Goal: Book appointment/travel/reservation

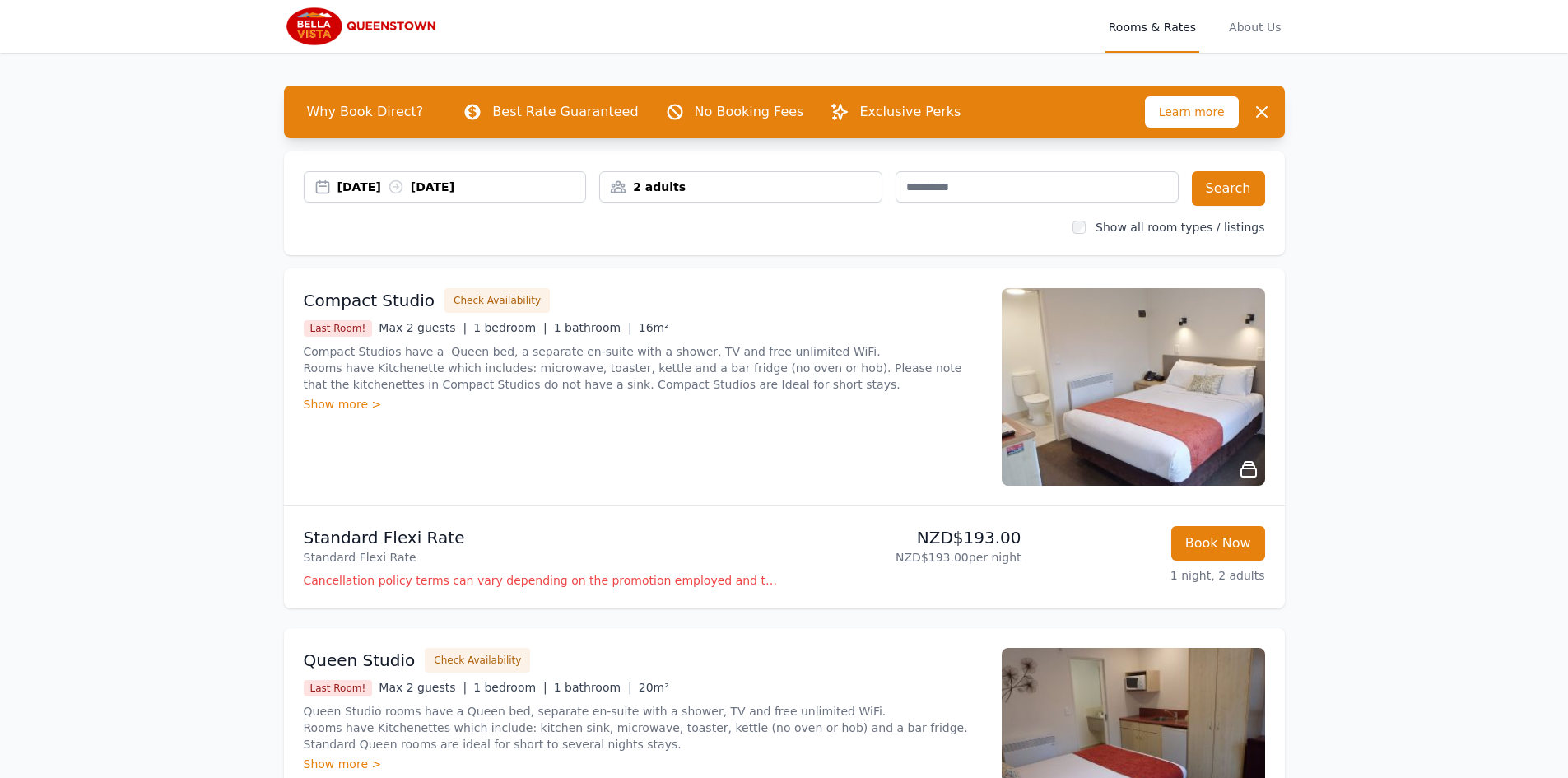
click at [561, 186] on div "[DATE] [DATE]" at bounding box center [462, 187] width 249 height 17
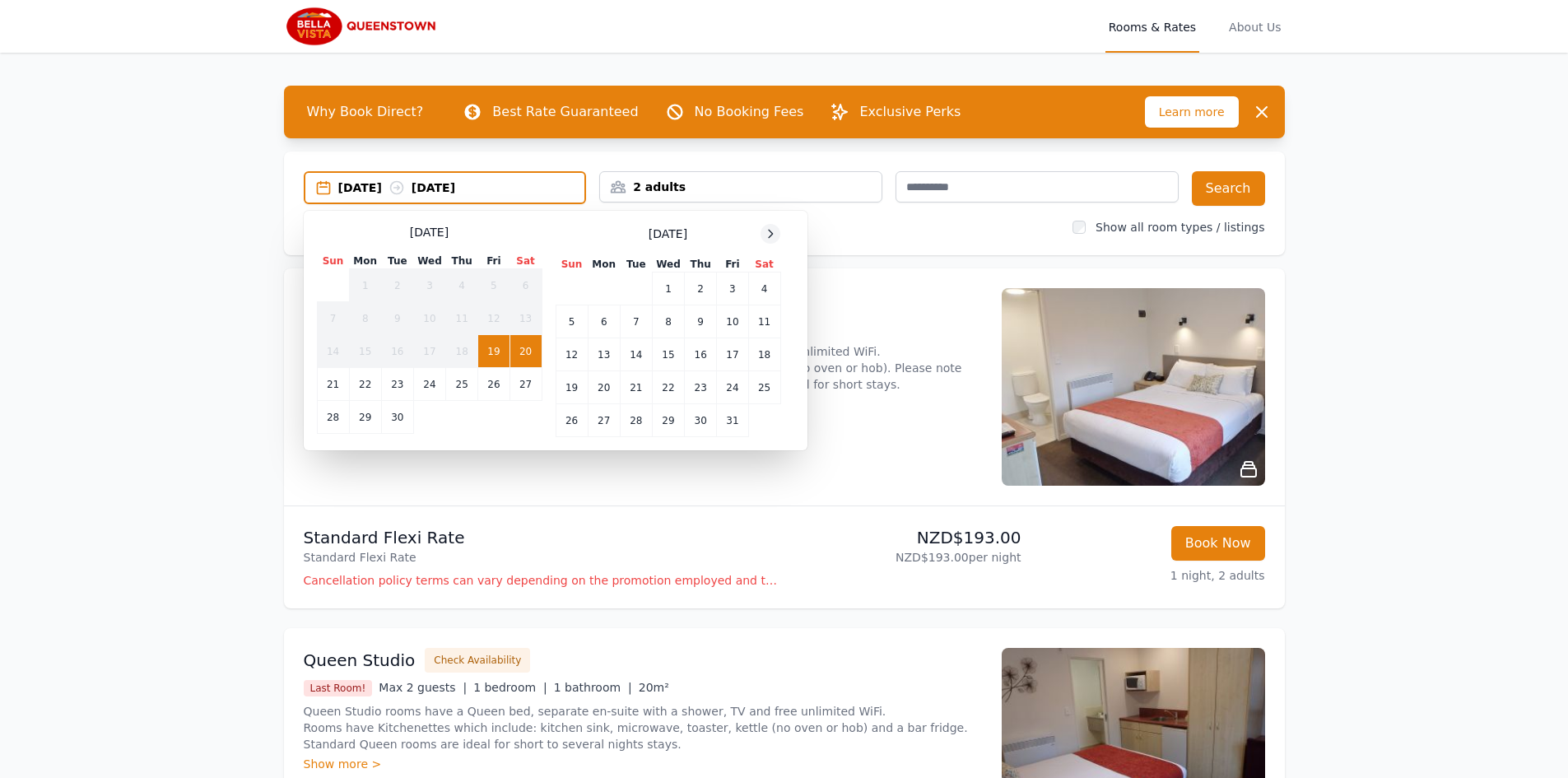
click at [763, 233] on div at bounding box center [770, 233] width 20 height 20
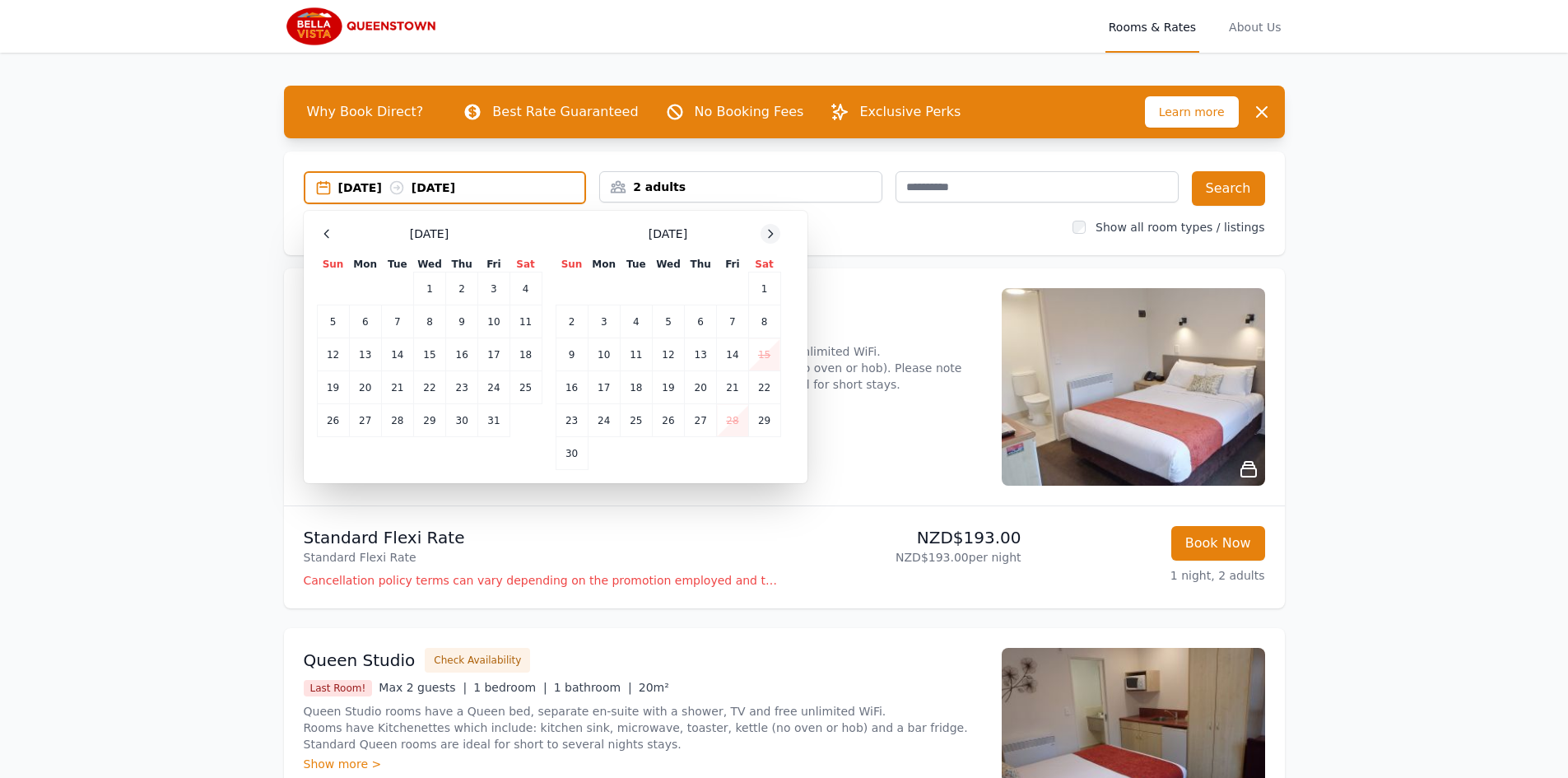
click at [763, 233] on div at bounding box center [770, 233] width 20 height 20
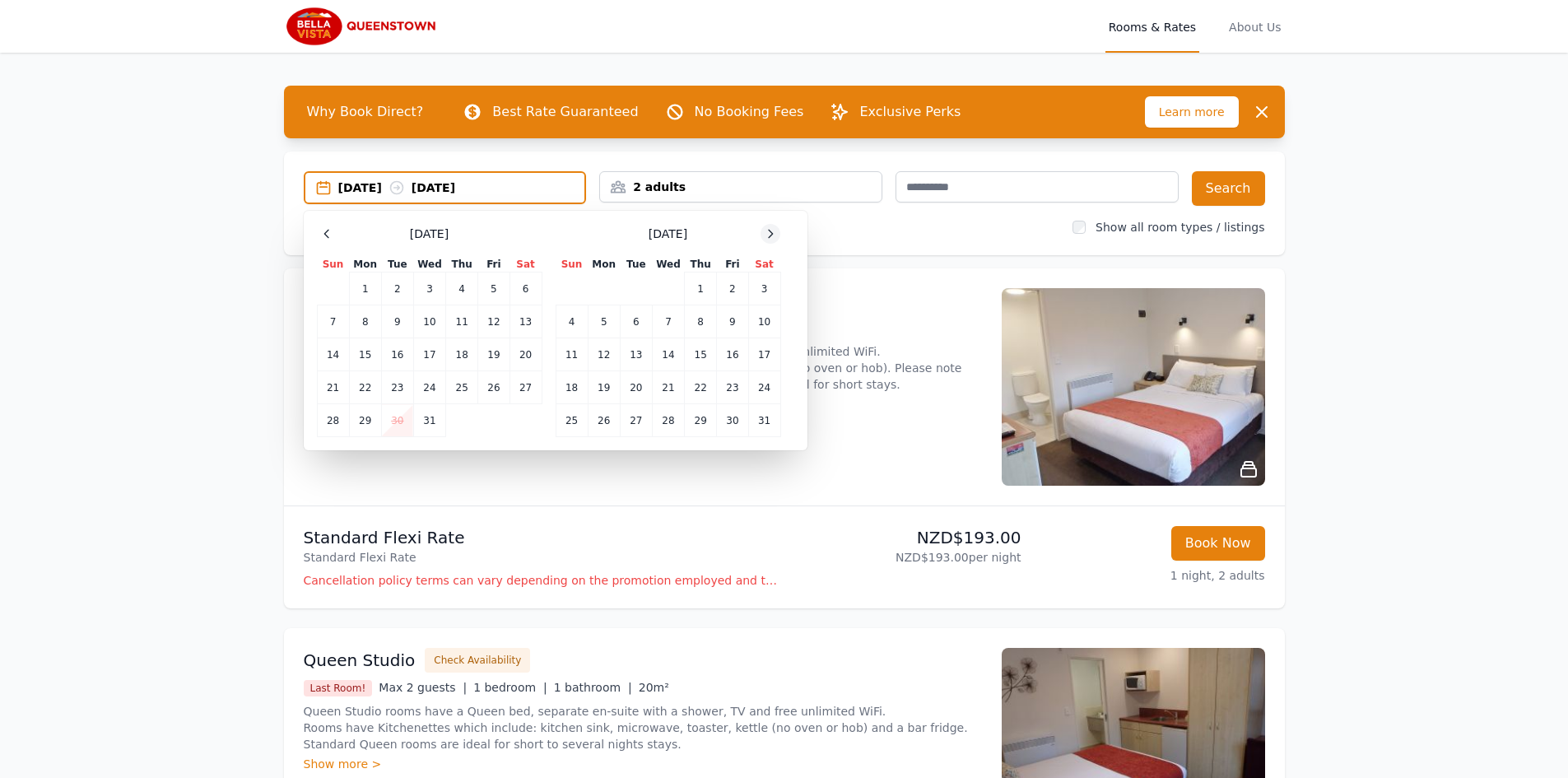
click at [763, 233] on div at bounding box center [770, 233] width 20 height 20
click at [766, 236] on icon at bounding box center [771, 233] width 13 height 13
click at [767, 236] on icon at bounding box center [771, 233] width 13 height 13
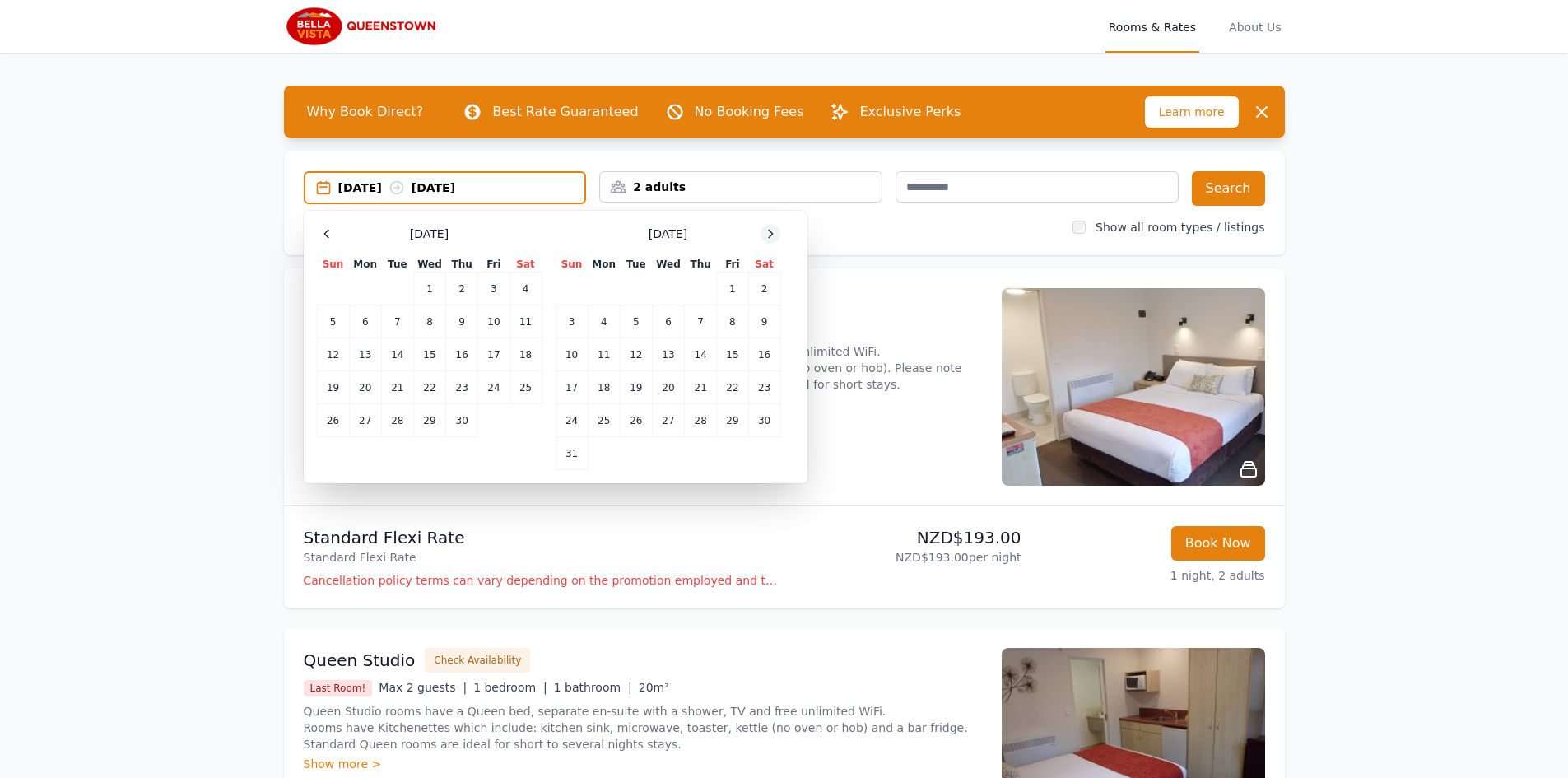
click at [768, 234] on icon at bounding box center [771, 233] width 13 height 13
click at [331, 233] on icon at bounding box center [327, 233] width 13 height 13
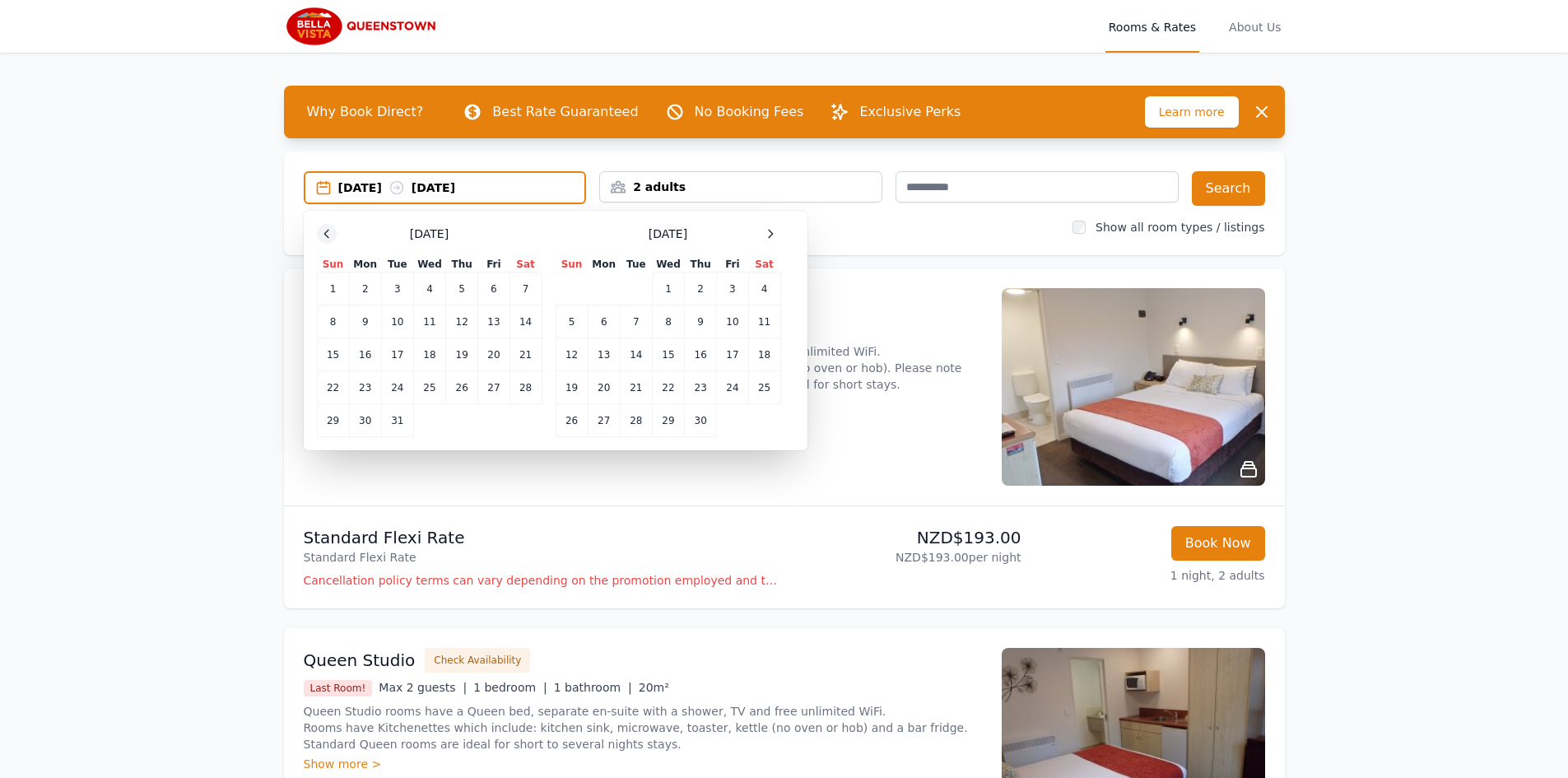
click at [331, 233] on icon at bounding box center [327, 233] width 13 height 13
click at [466, 284] on td "1" at bounding box center [462, 288] width 33 height 33
click at [400, 315] on td "6" at bounding box center [397, 322] width 33 height 33
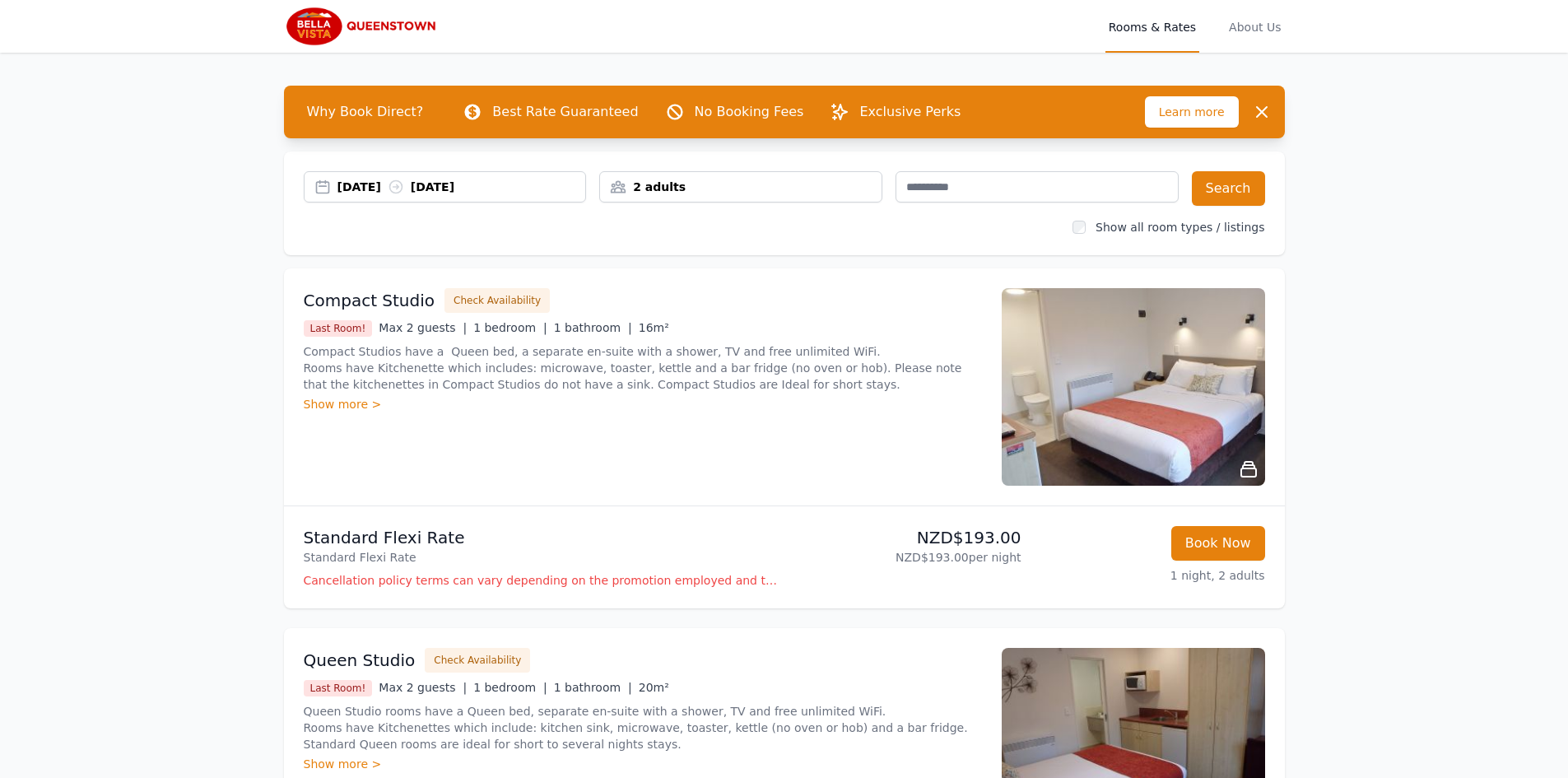
click at [728, 177] on div "2 adults" at bounding box center [741, 187] width 283 height 32
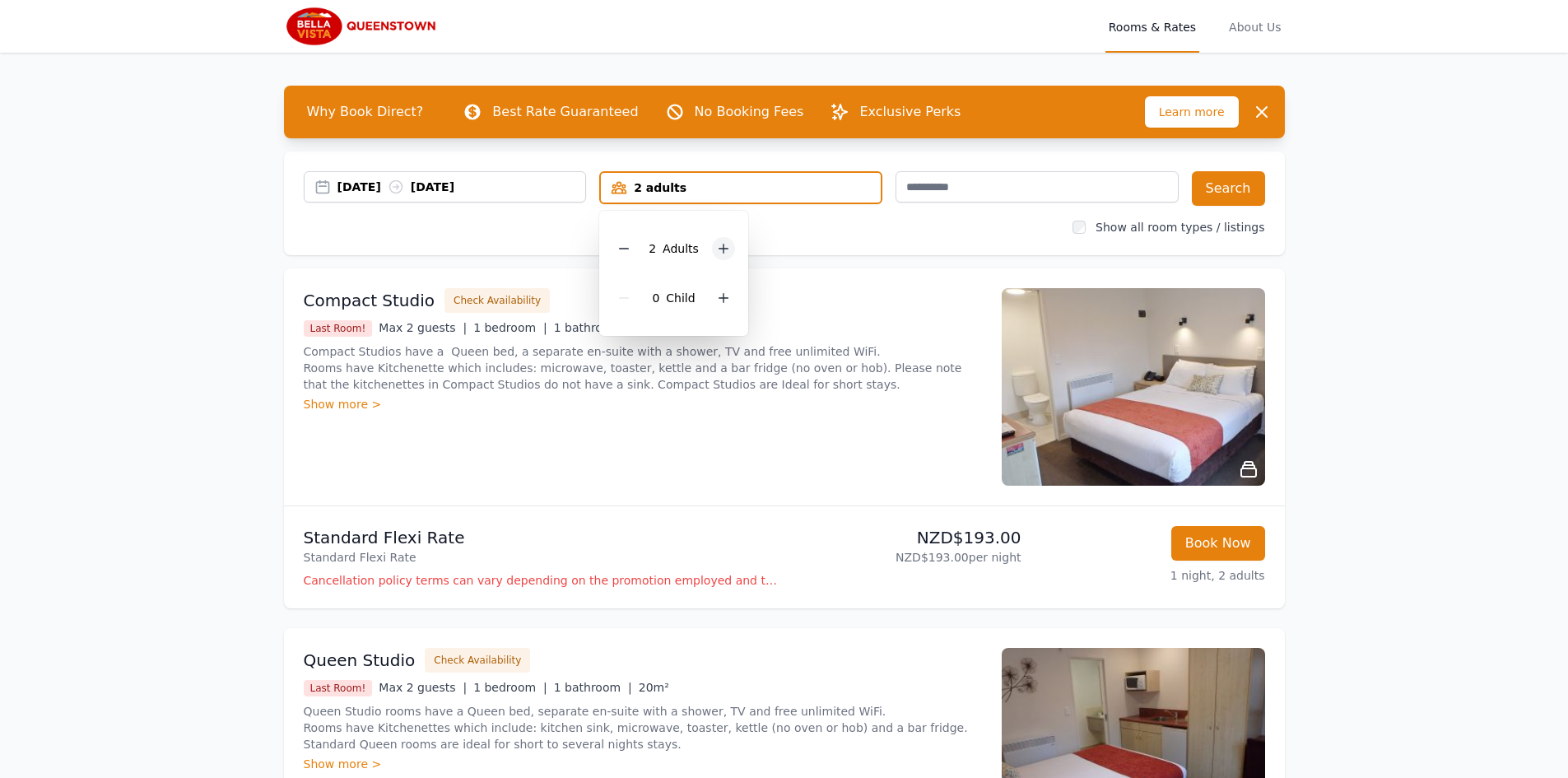
click at [718, 239] on div at bounding box center [723, 248] width 23 height 23
click at [718, 241] on div at bounding box center [723, 248] width 23 height 23
click at [718, 242] on icon at bounding box center [724, 248] width 13 height 13
click at [721, 243] on icon at bounding box center [724, 248] width 13 height 13
click at [720, 239] on div at bounding box center [723, 248] width 23 height 23
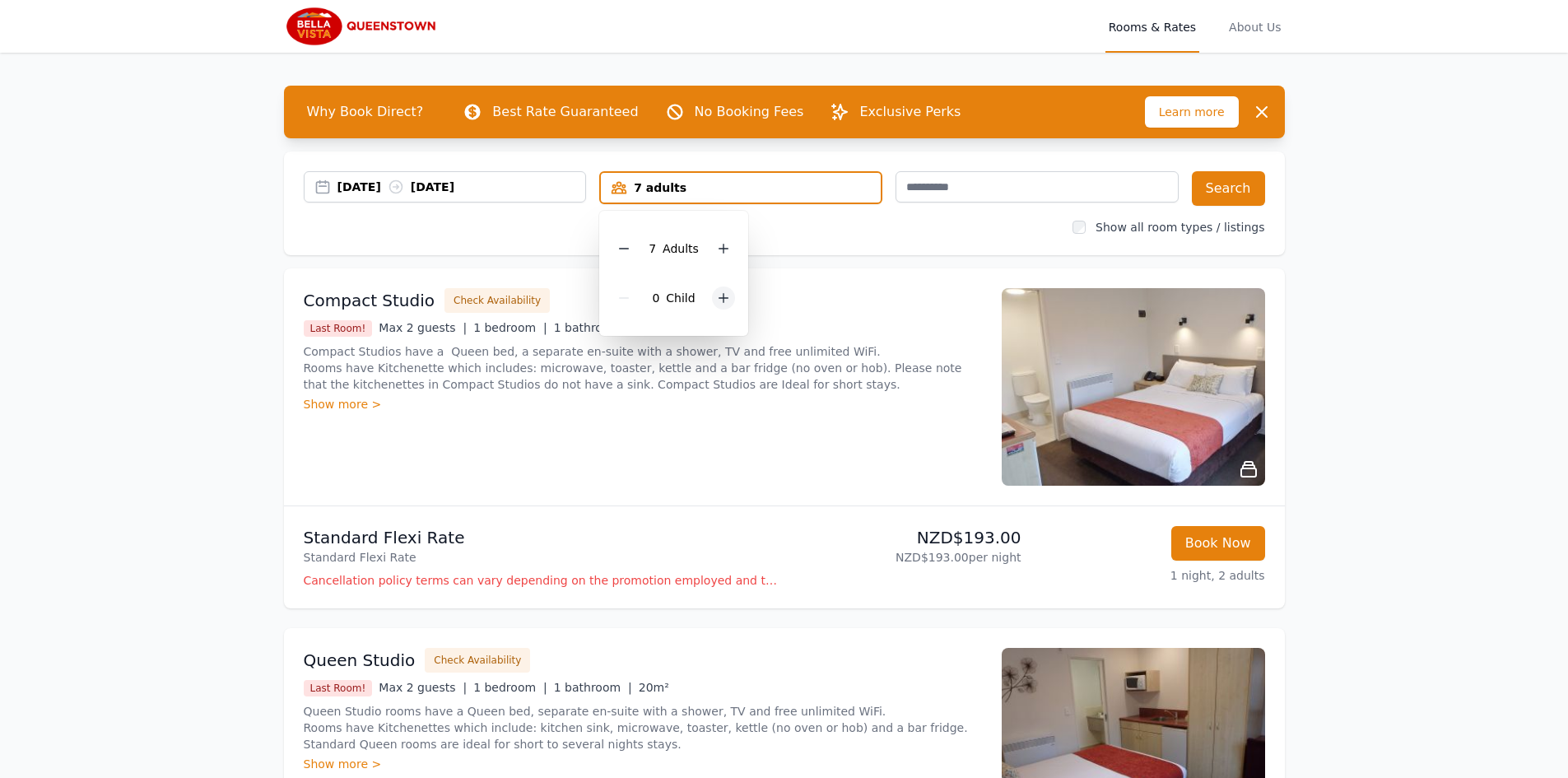
click at [725, 297] on icon at bounding box center [724, 298] width 13 height 13
click at [1278, 198] on div "[DATE] [DATE] 7 adults, 3 children 7 Adult s 3 Child ren Search Show all room t…" at bounding box center [784, 204] width 1001 height 104
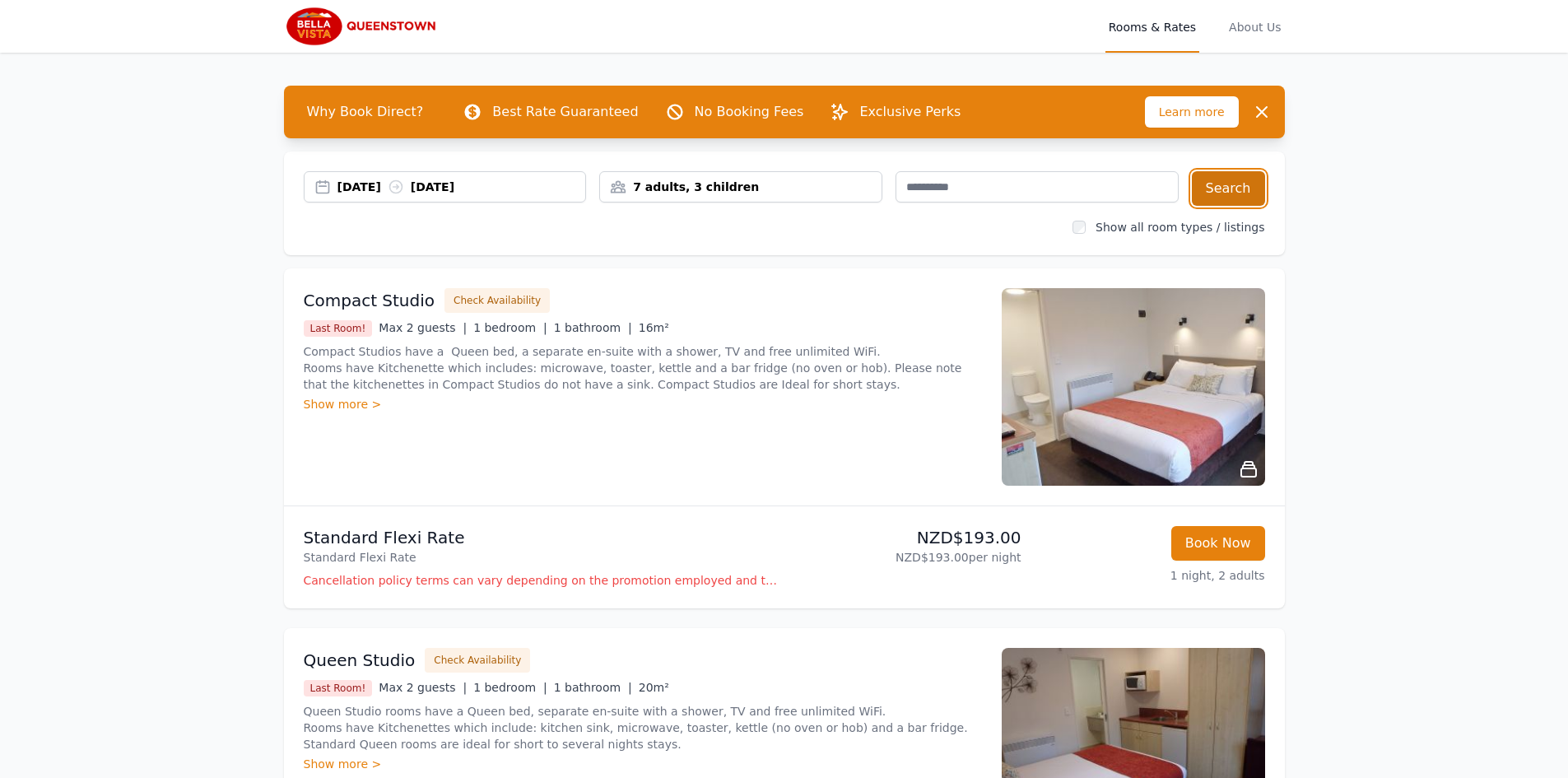
click at [1255, 191] on button "Search" at bounding box center [1229, 188] width 73 height 34
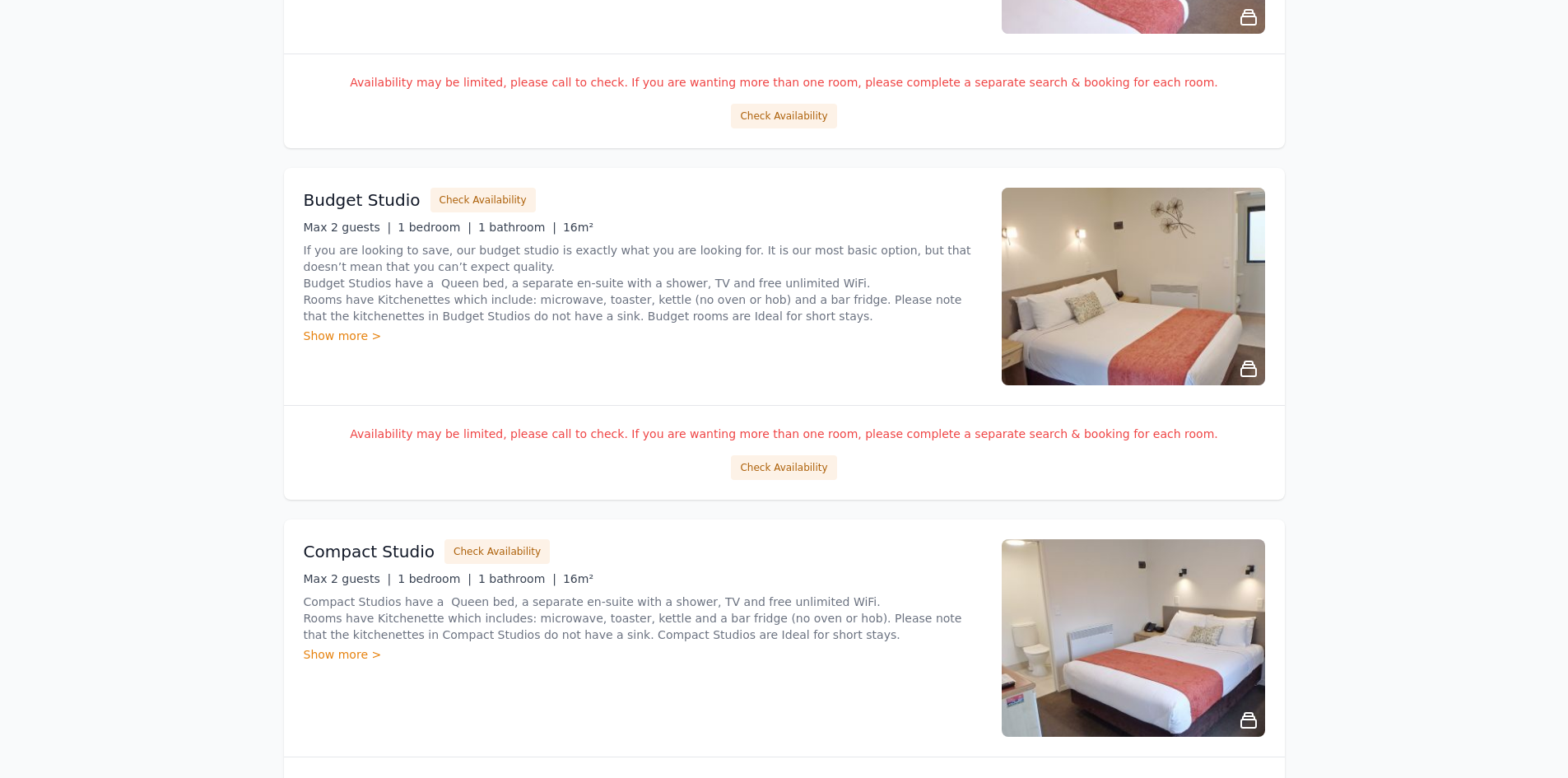
scroll to position [448, 0]
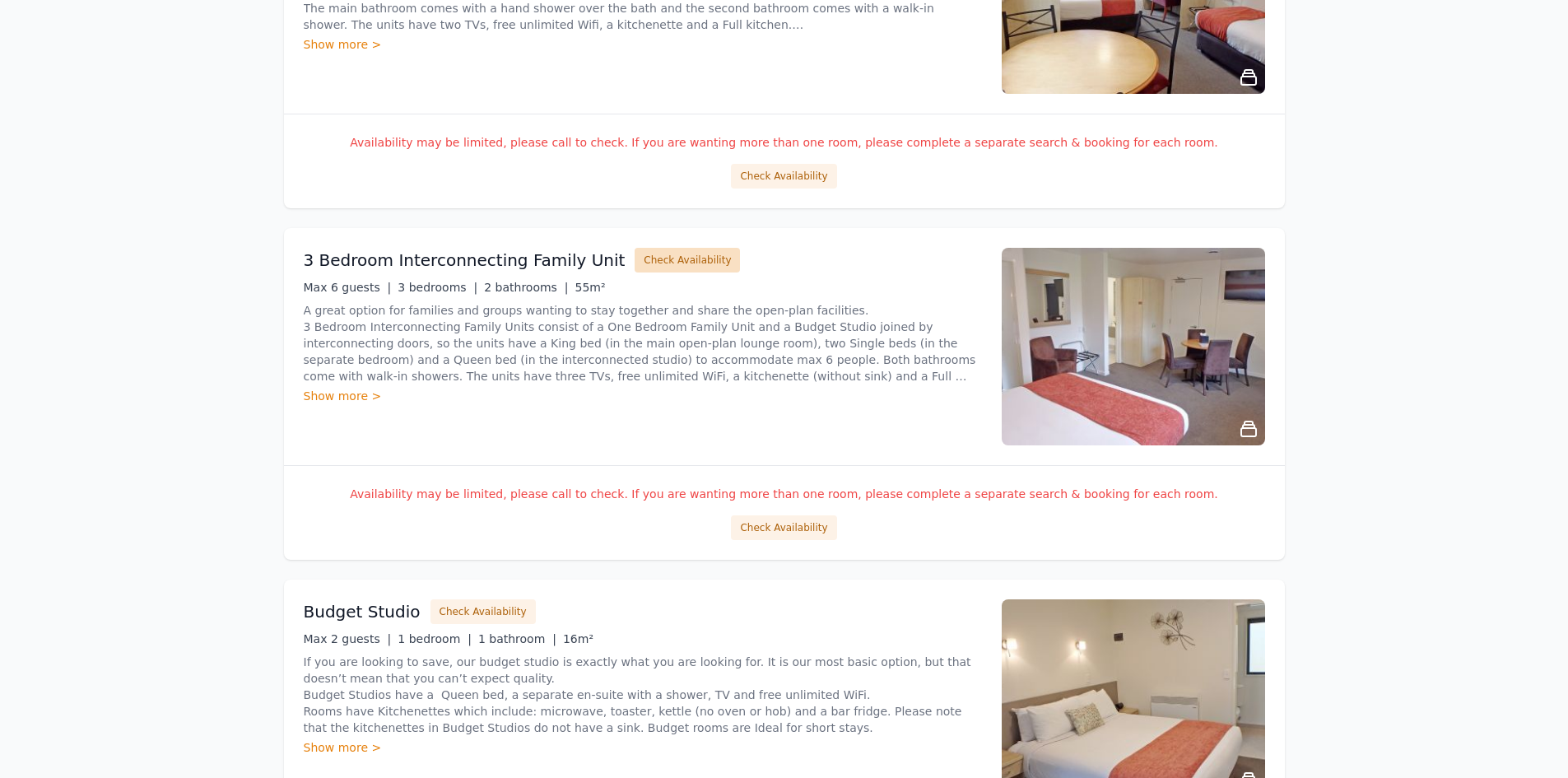
click at [639, 266] on button "Check Availability" at bounding box center [687, 260] width 105 height 25
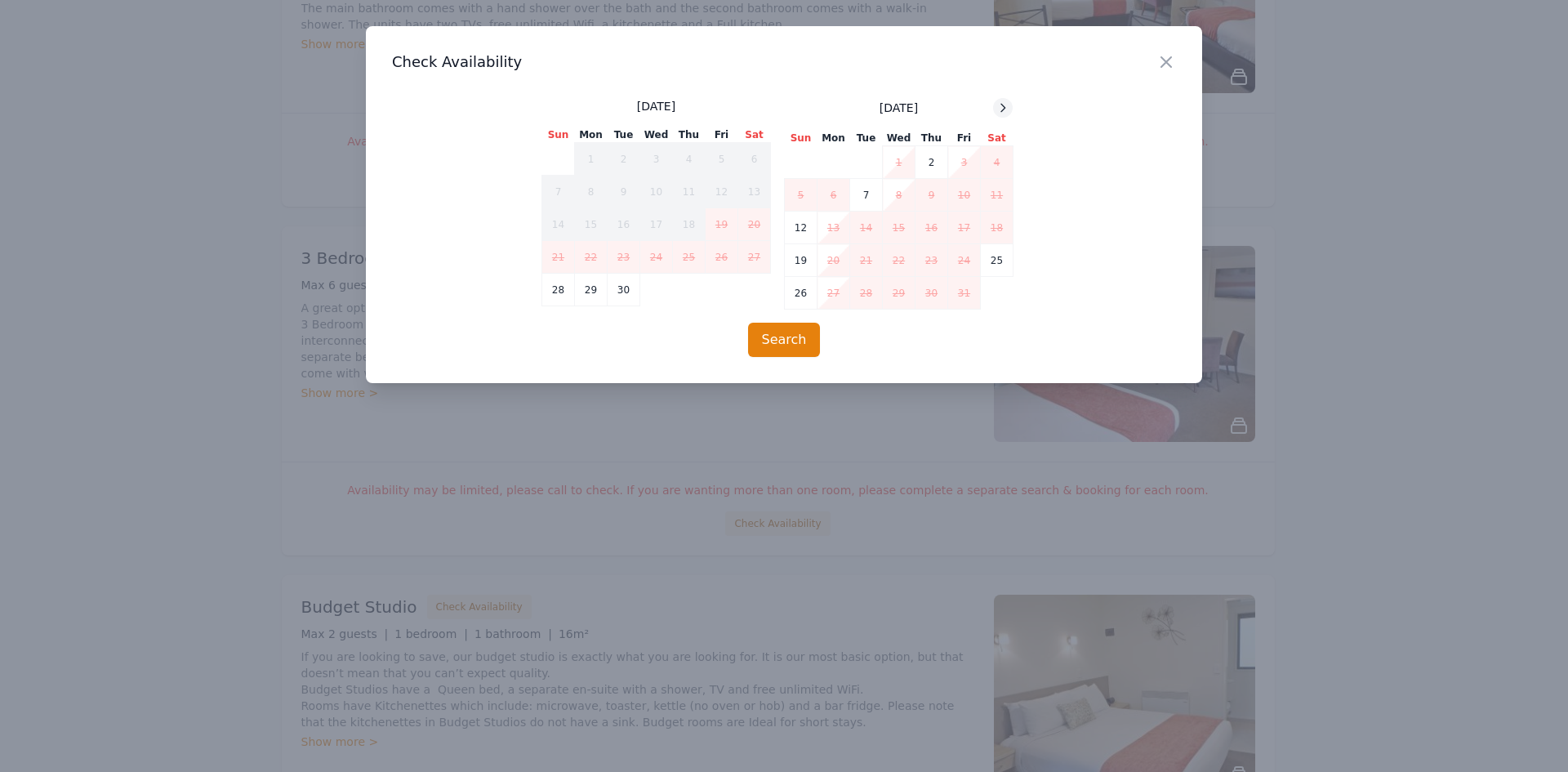
click at [1001, 111] on icon at bounding box center [1003, 108] width 13 height 13
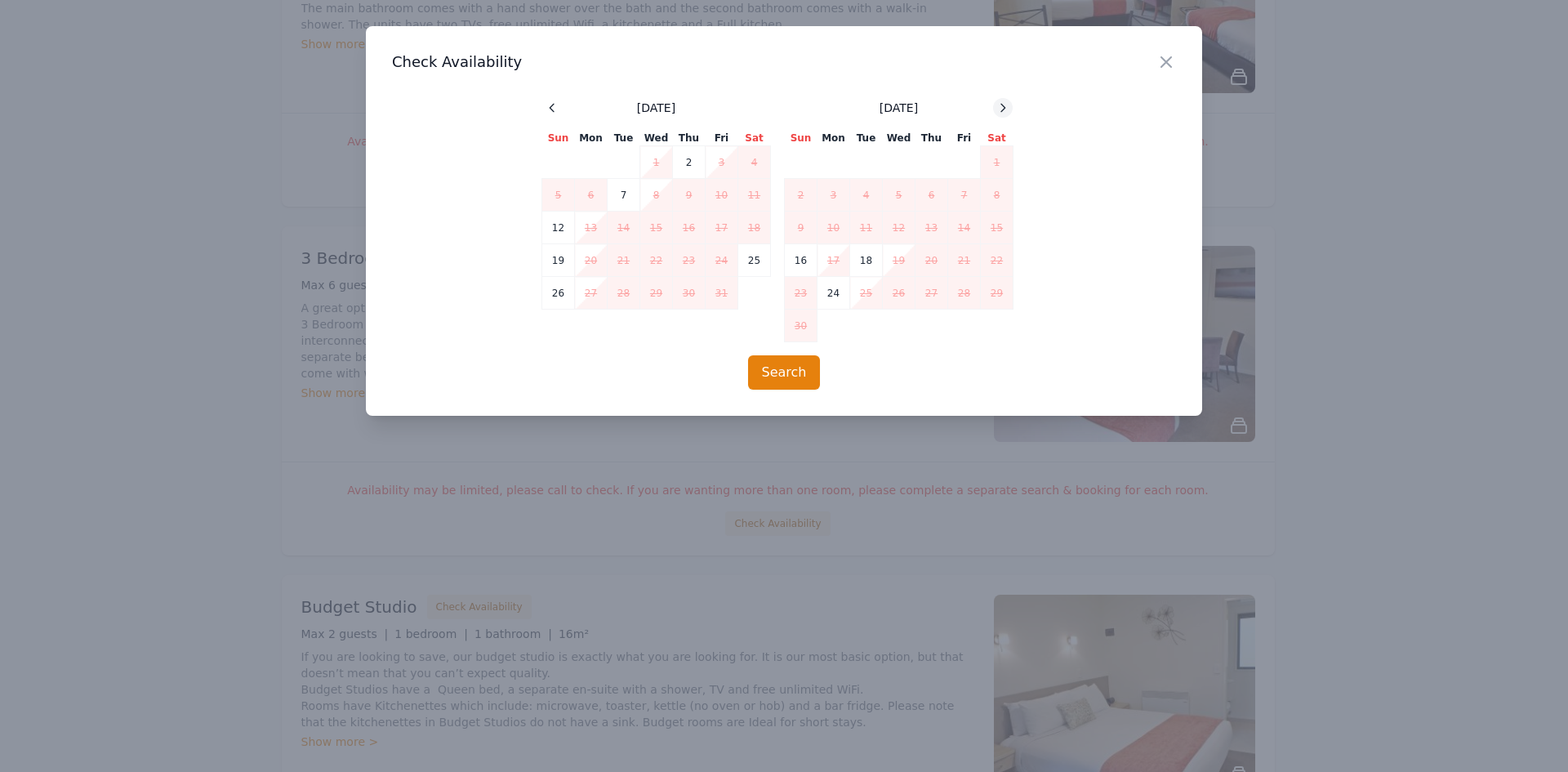
click at [1001, 111] on icon at bounding box center [1003, 108] width 13 height 13
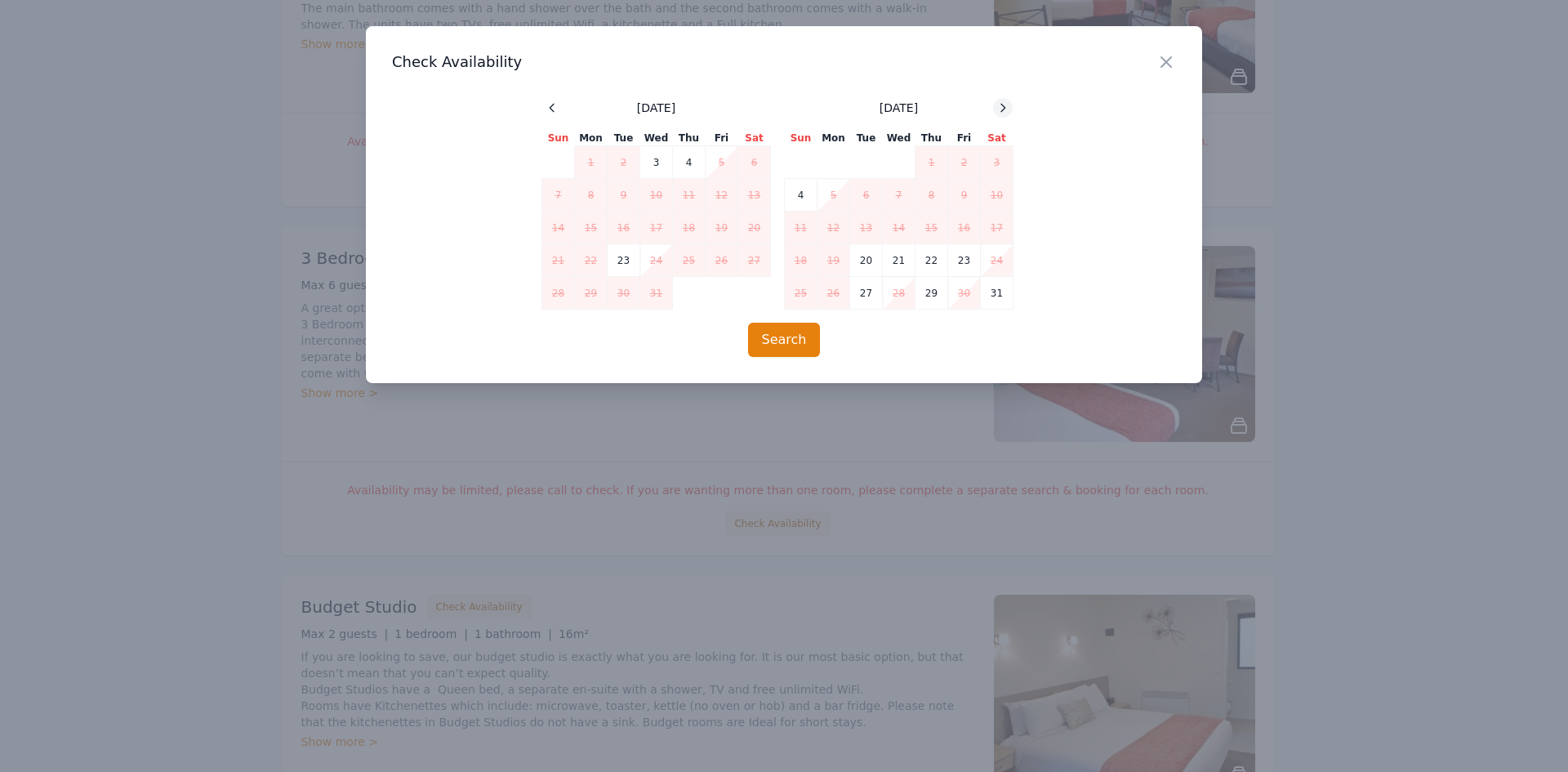
click at [1001, 111] on icon at bounding box center [1003, 108] width 13 height 13
click at [1163, 60] on icon "button" at bounding box center [1166, 62] width 10 height 10
